Goal: Transaction & Acquisition: Purchase product/service

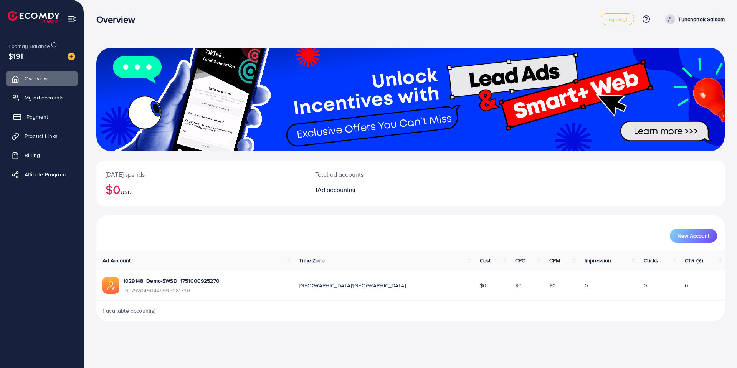
click at [45, 114] on span "Payment" at bounding box center [36, 117] width 21 height 8
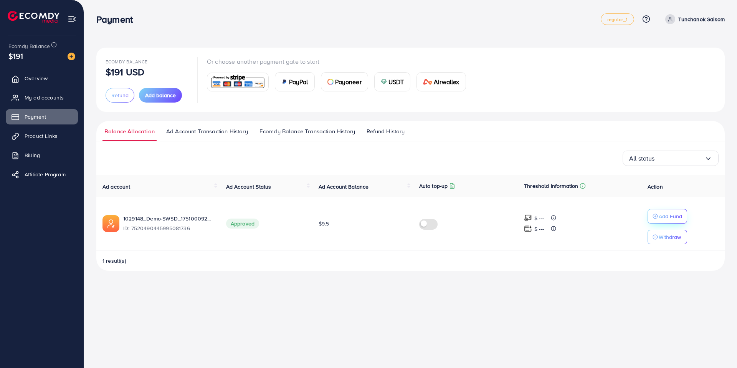
click at [654, 212] on div "Add Fund" at bounding box center [668, 216] width 30 height 9
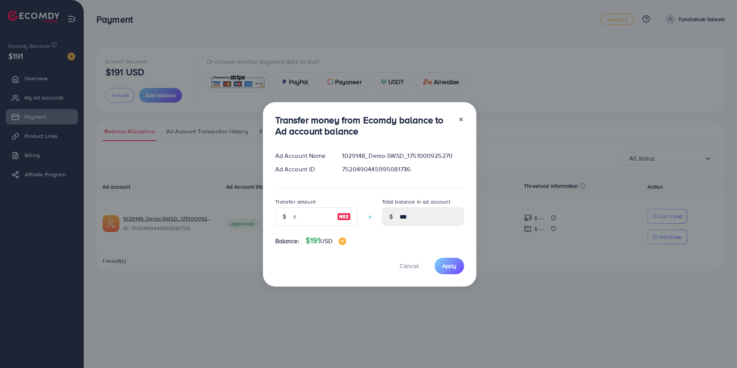
click at [506, 227] on div "Transfer money from Ecomdy balance to Ad account balance Ad Account Name 102914…" at bounding box center [368, 184] width 737 height 368
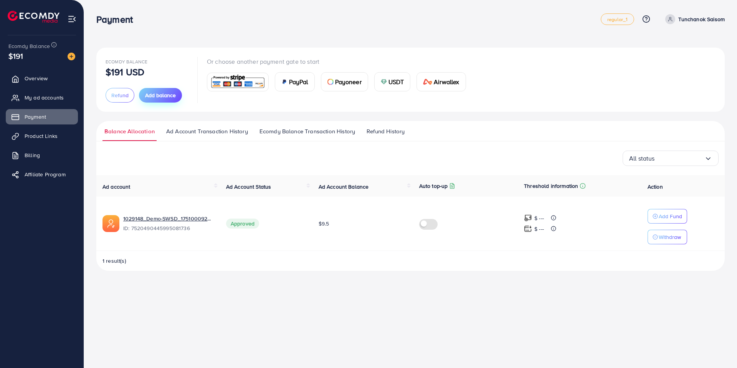
click at [155, 95] on span "Add balance" at bounding box center [160, 95] width 31 height 8
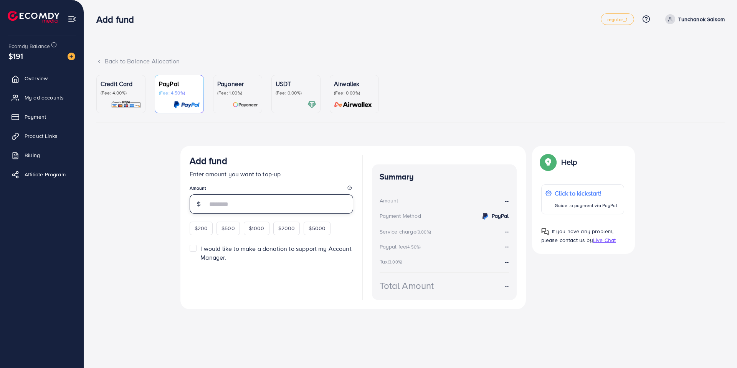
click at [257, 195] on input "number" at bounding box center [280, 203] width 146 height 19
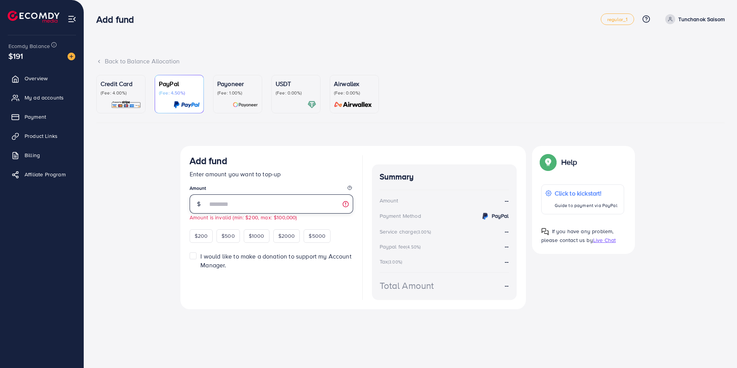
type input "*"
click at [137, 87] on p "Credit Card" at bounding box center [121, 83] width 41 height 9
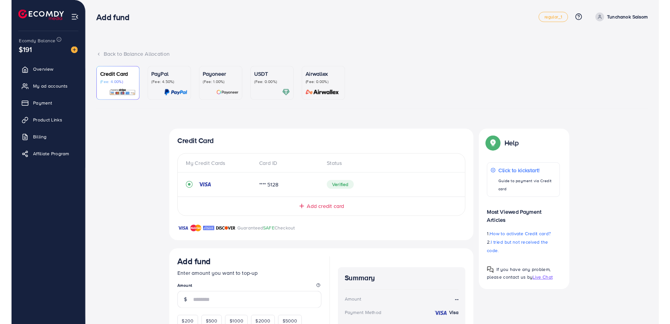
scroll to position [110, 0]
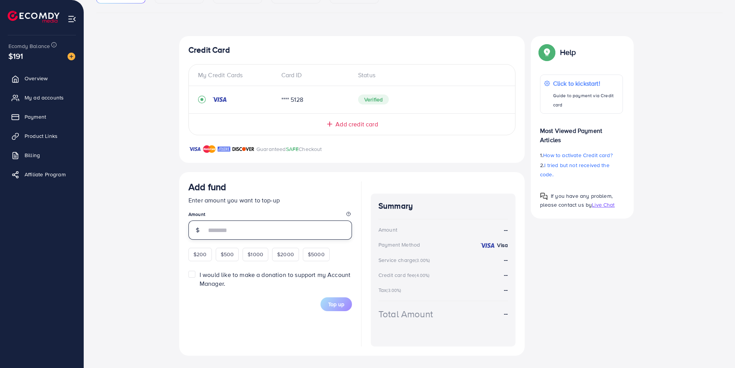
click at [216, 227] on input "number" at bounding box center [279, 229] width 146 height 19
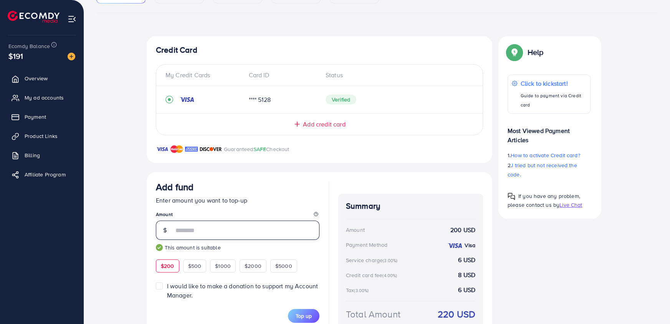
type input "***"
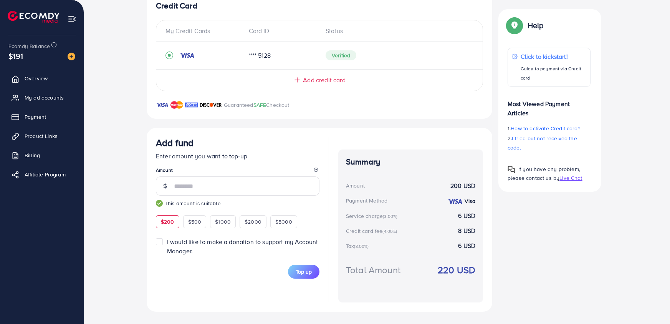
drag, startPoint x: 344, startPoint y: 186, endPoint x: 479, endPoint y: 186, distance: 135.9
click at [481, 185] on div "Summary Amount 200 USD Payment Method Visa Service charge (3.00%) 6 USD Credit …" at bounding box center [410, 225] width 145 height 153
click at [347, 202] on div "Payment Method" at bounding box center [366, 201] width 41 height 8
drag, startPoint x: 344, startPoint y: 183, endPoint x: 477, endPoint y: 184, distance: 133.6
click at [477, 184] on div "Summary Amount 200 USD Payment Method Visa Service charge (3.00%) 6 USD Credit …" at bounding box center [410, 225] width 145 height 153
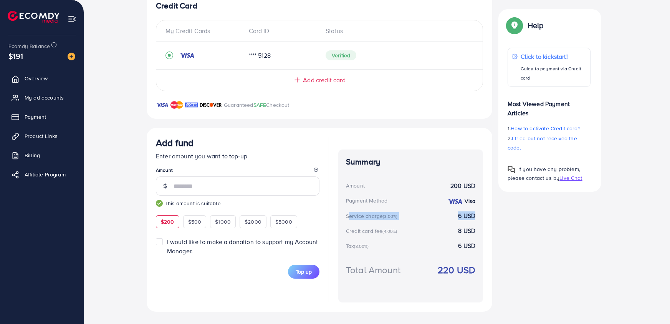
drag, startPoint x: 347, startPoint y: 216, endPoint x: 476, endPoint y: 214, distance: 129.0
click at [476, 214] on div "Summary Amount 200 USD Payment Method Visa Service charge (3.00%) 6 USD Credit …" at bounding box center [410, 225] width 145 height 153
drag, startPoint x: 345, startPoint y: 230, endPoint x: 482, endPoint y: 229, distance: 136.3
click at [482, 229] on div "Summary Amount 200 USD Payment Method Visa Service charge (3.00%) 6 USD Credit …" at bounding box center [410, 225] width 145 height 153
drag, startPoint x: 479, startPoint y: 229, endPoint x: 344, endPoint y: 226, distance: 135.5
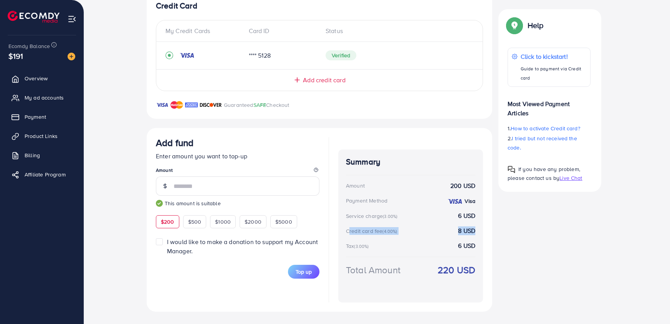
click at [344, 226] on div "Summary Amount 200 USD Payment Method Visa Service charge (3.00%) 6 USD Credit …" at bounding box center [410, 225] width 145 height 153
drag, startPoint x: 346, startPoint y: 217, endPoint x: 489, endPoint y: 215, distance: 143.2
click at [489, 215] on div "Add fund Enter amount you want to top-up Amount *** This amount is suitable $20…" at bounding box center [319, 219] width 345 height 183
drag, startPoint x: 343, startPoint y: 232, endPoint x: 478, endPoint y: 232, distance: 134.7
click at [478, 232] on div "Summary Amount 200 USD Payment Method Visa Service charge (3.00%) 6 USD Credit …" at bounding box center [410, 225] width 145 height 153
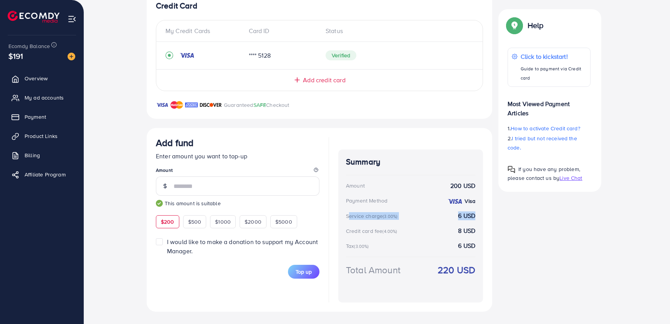
drag, startPoint x: 345, startPoint y: 217, endPoint x: 481, endPoint y: 217, distance: 136.3
click at [481, 217] on div "Summary Amount 200 USD Payment Method Visa Service charge (3.00%) 6 USD Credit …" at bounding box center [410, 225] width 145 height 153
